Goal: Task Accomplishment & Management: Complete application form

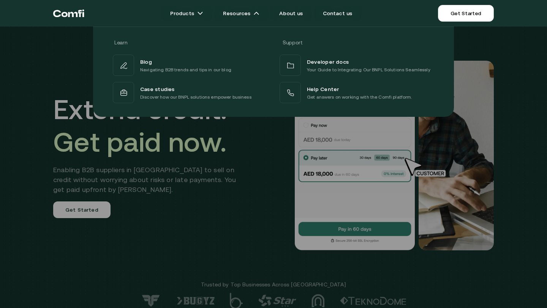
click at [91, 210] on div at bounding box center [273, 181] width 547 height 308
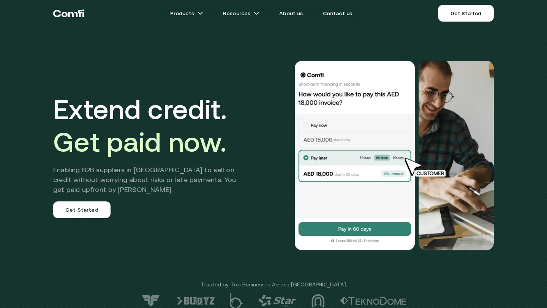
click at [91, 210] on link "Get Started" at bounding box center [81, 210] width 57 height 17
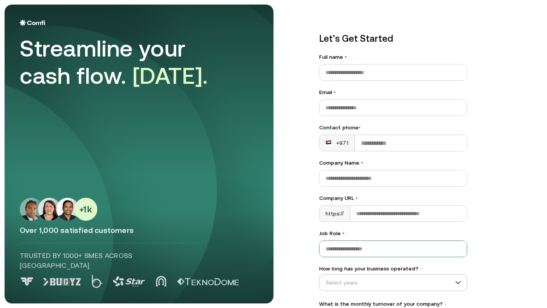
scroll to position [59, 0]
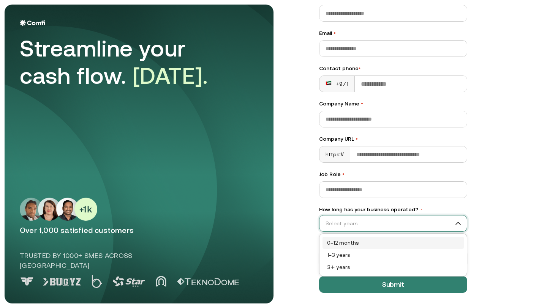
click at [386, 218] on input "How long has your business operated? •" at bounding box center [389, 223] width 140 height 11
click at [544, 189] on main "Streamline your cash flow. [DATE]. Over 1,000 satisfied customers Trusted by 10…" at bounding box center [273, 154] width 547 height 308
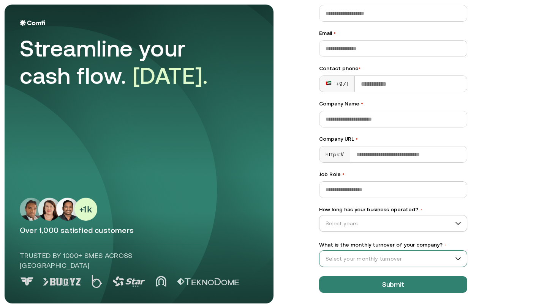
click at [378, 253] on div "Select your monthly turnover" at bounding box center [393, 259] width 148 height 17
